Goal: Information Seeking & Learning: Stay updated

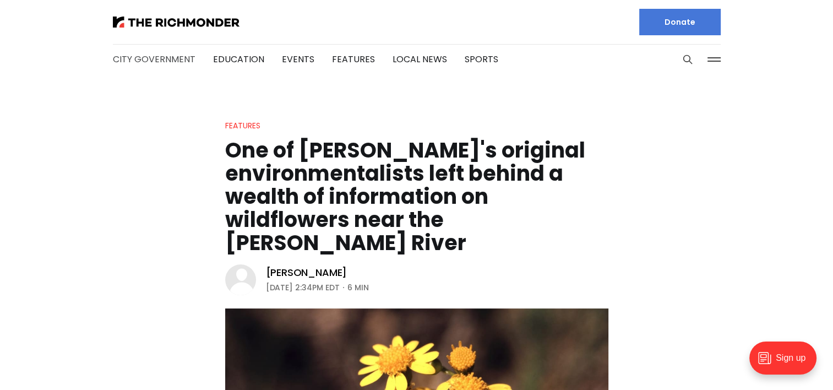
click at [156, 64] on link "City Government" at bounding box center [154, 59] width 83 height 13
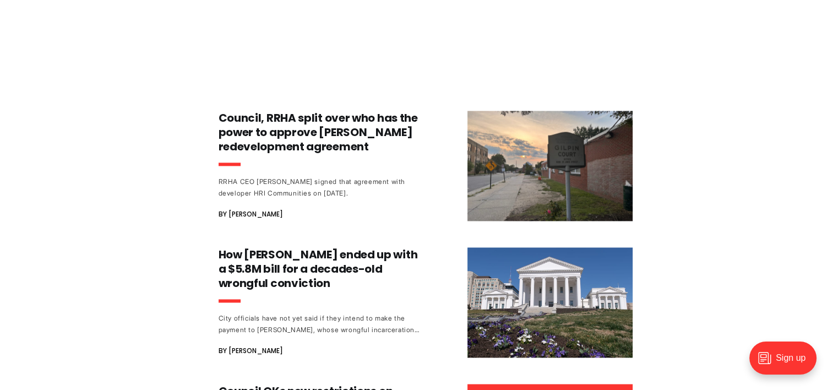
scroll to position [1675, 0]
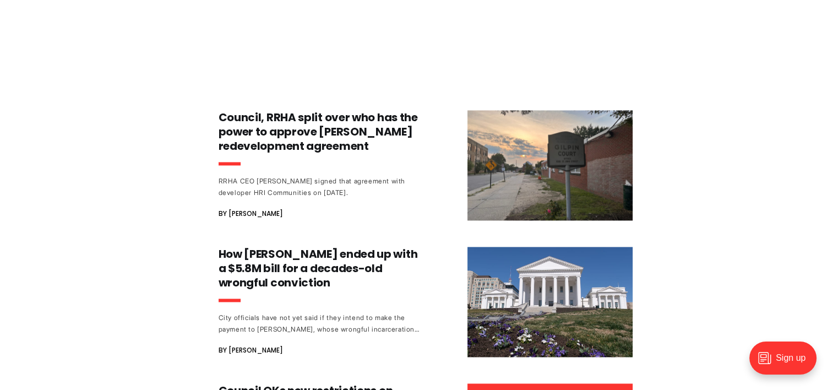
click at [401, 162] on header "Council, RRHA split over who has the power to approve Gilpin redevelopment agre…" at bounding box center [321, 142] width 205 height 64
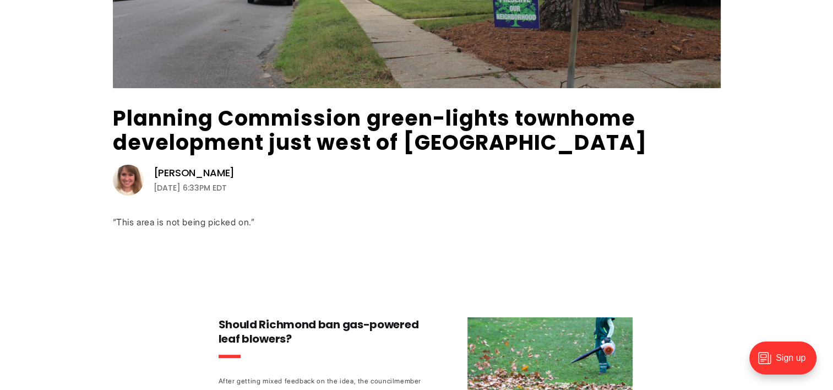
scroll to position [316, 0]
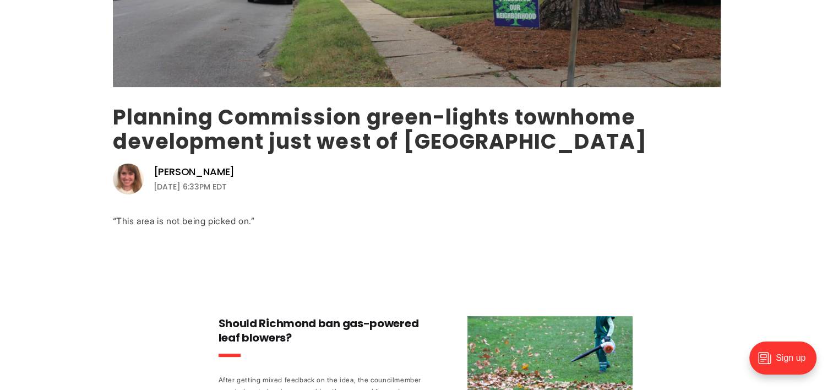
click at [225, 127] on link "Planning Commission green-lights townhome development just west of [GEOGRAPHIC_…" at bounding box center [380, 128] width 534 height 53
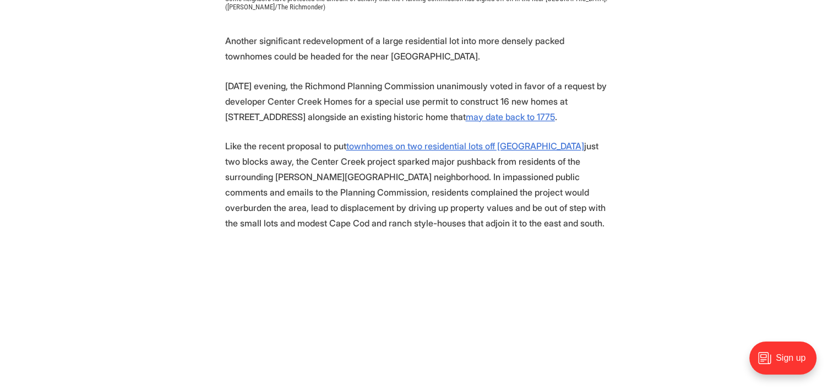
scroll to position [527, 0]
click at [490, 122] on p "On Tuesday evening, the Richmond Planning Commission unanimously voted in favor…" at bounding box center [416, 100] width 383 height 46
click at [483, 115] on u "may date back to 1775" at bounding box center [510, 115] width 89 height 11
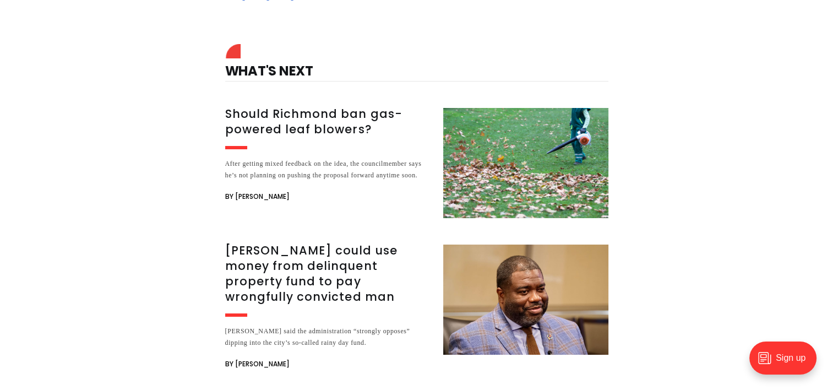
scroll to position [4116, 0]
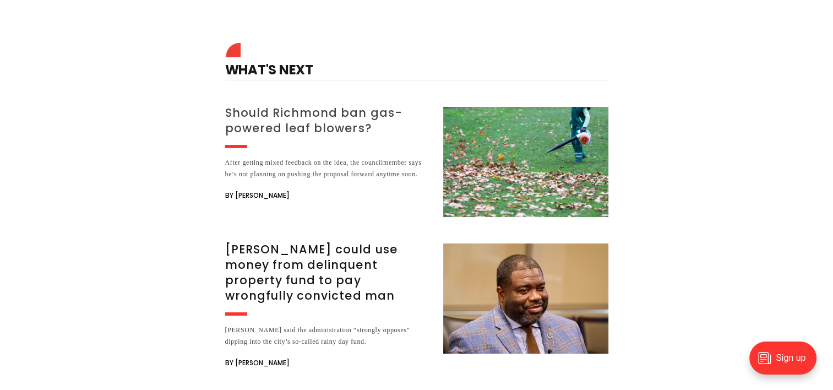
click at [305, 105] on h3 "Should Richmond ban gas-powered leaf blowers?" at bounding box center [327, 120] width 205 height 31
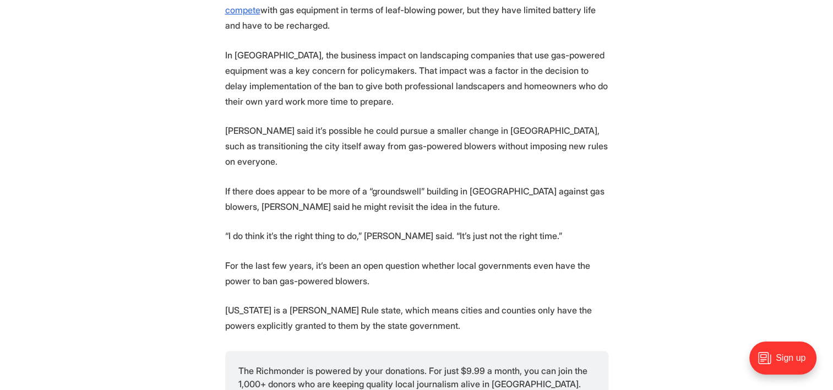
scroll to position [977, 0]
click at [408, 257] on p "For the last few years, it’s been an open question whether local governments ev…" at bounding box center [416, 272] width 383 height 31
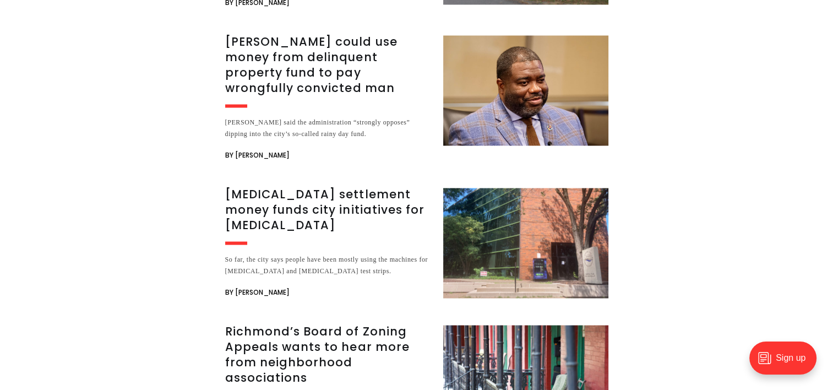
scroll to position [2115, 0]
click at [362, 324] on h3 "Richmond’s Board of Zoning Appeals wants to hear more from neighborhood associa…" at bounding box center [327, 355] width 205 height 62
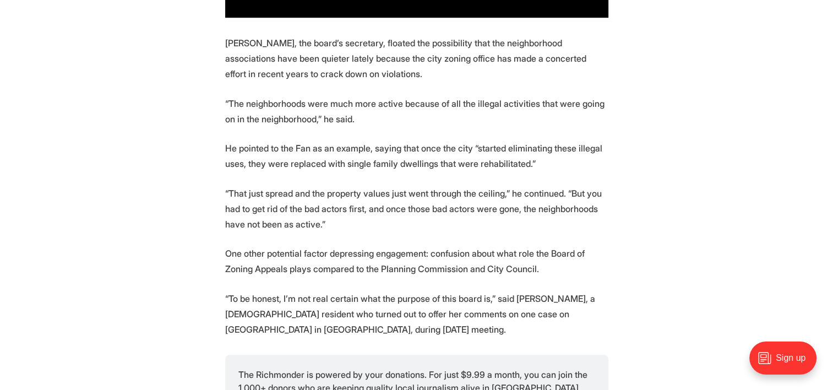
scroll to position [920, 0]
